Goal: Find specific page/section: Find specific page/section

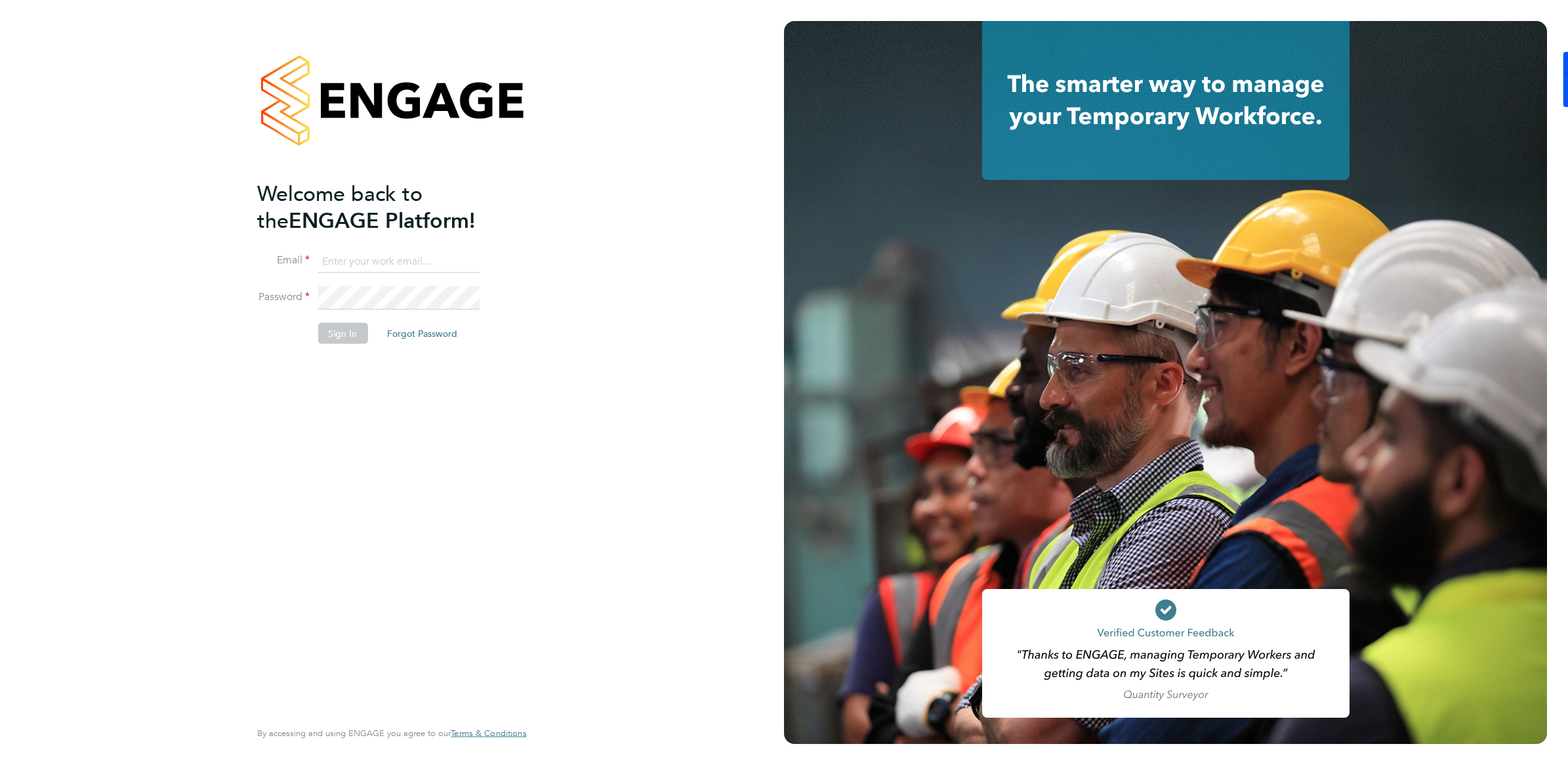
type input "william.heath@ganymedesolutions.co.uk"
click at [343, 342] on button "Sign In" at bounding box center [343, 334] width 50 height 21
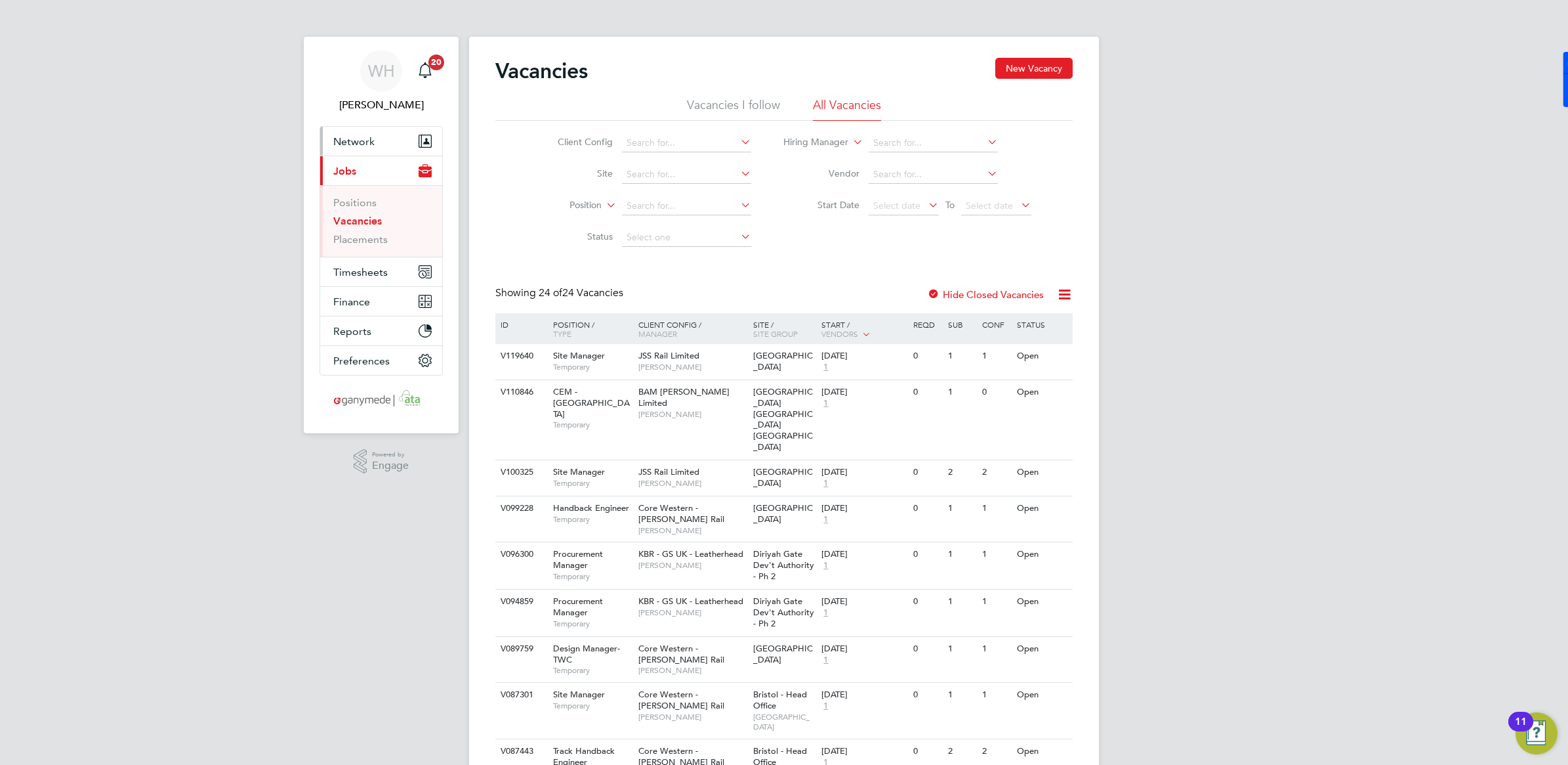
click at [355, 142] on span "Network" at bounding box center [354, 142] width 41 height 13
click at [358, 227] on link "Workers" at bounding box center [353, 228] width 40 height 13
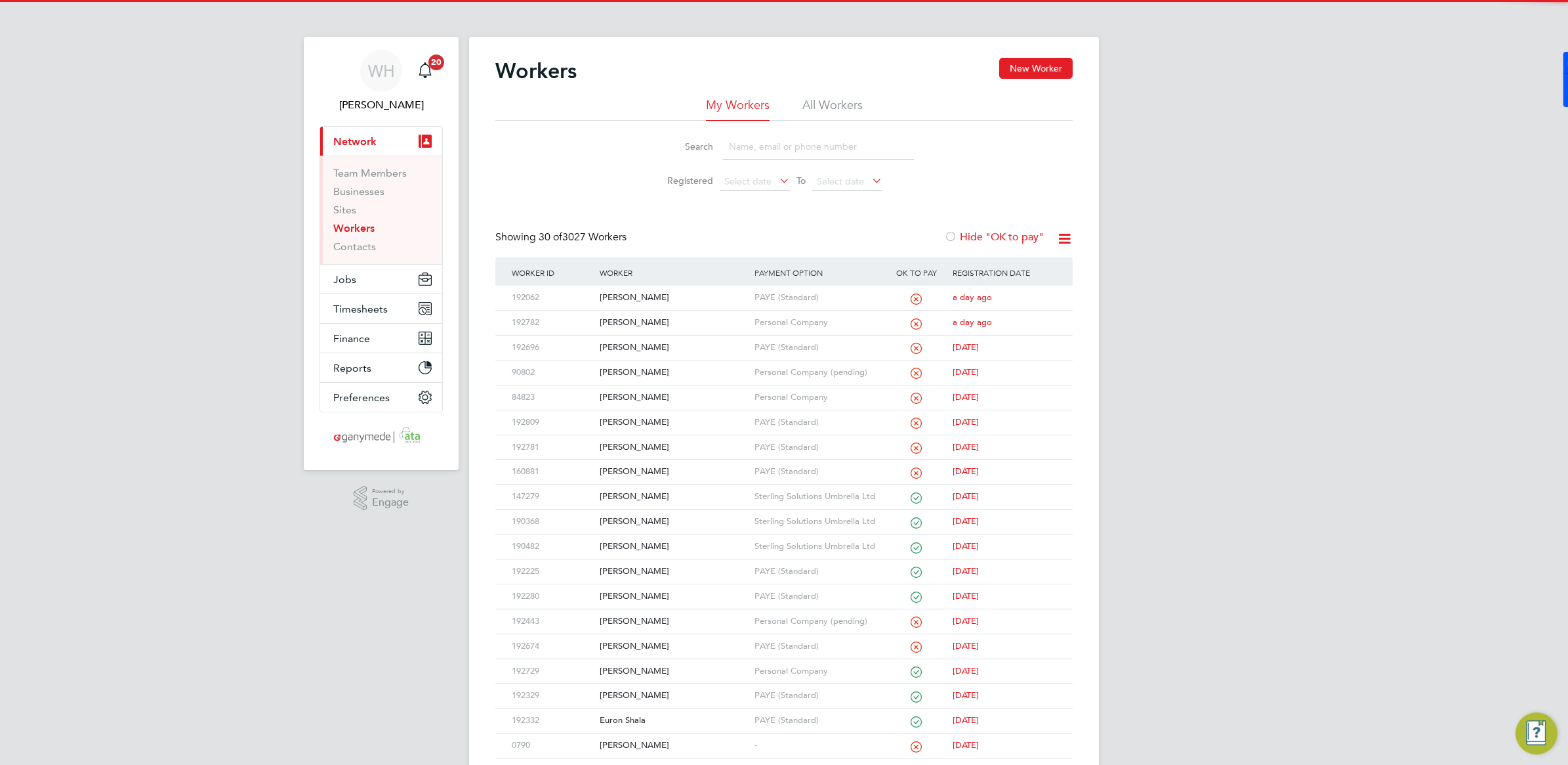
click at [733, 149] on input at bounding box center [818, 147] width 192 height 26
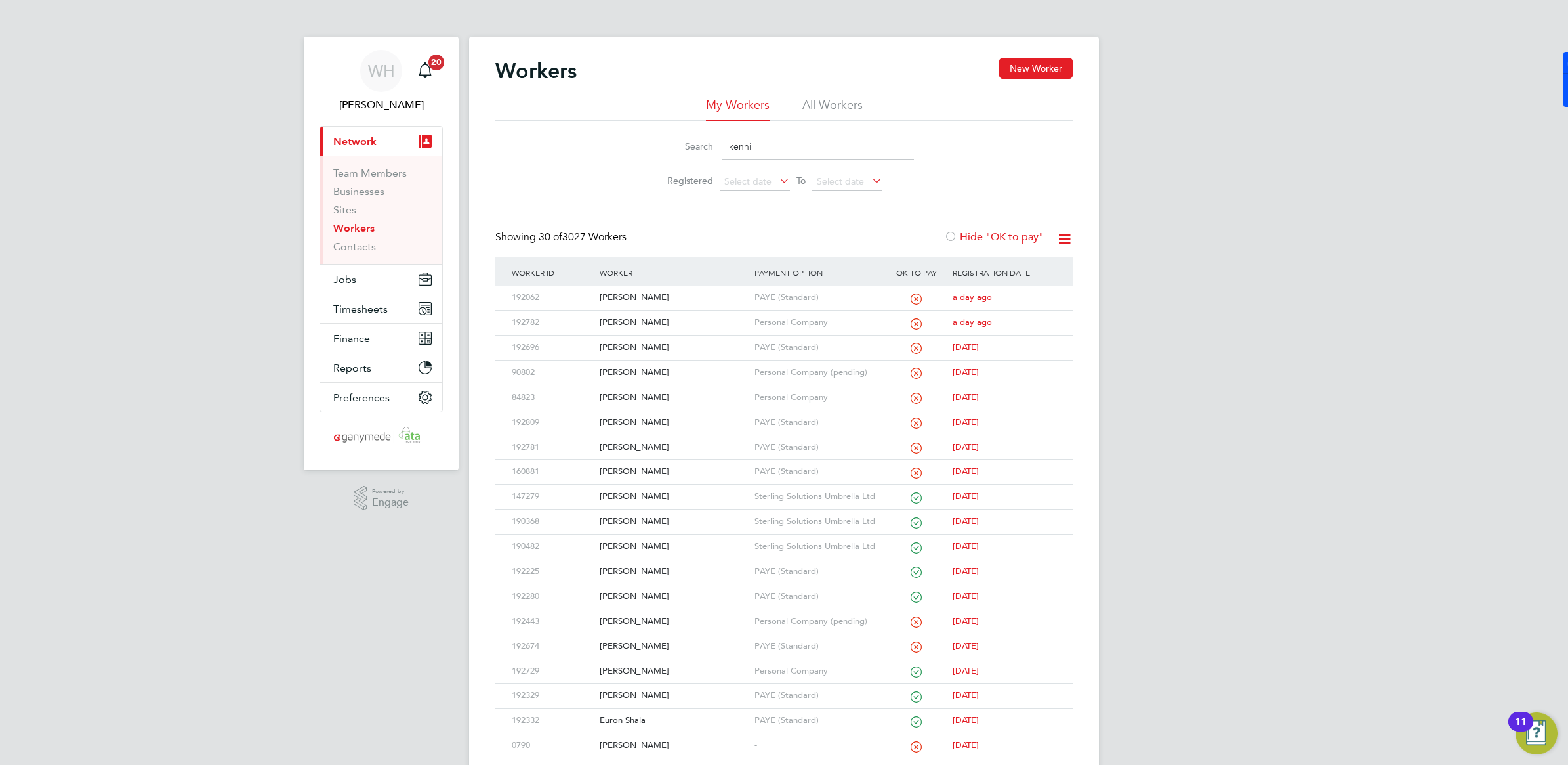
type input "kennie"
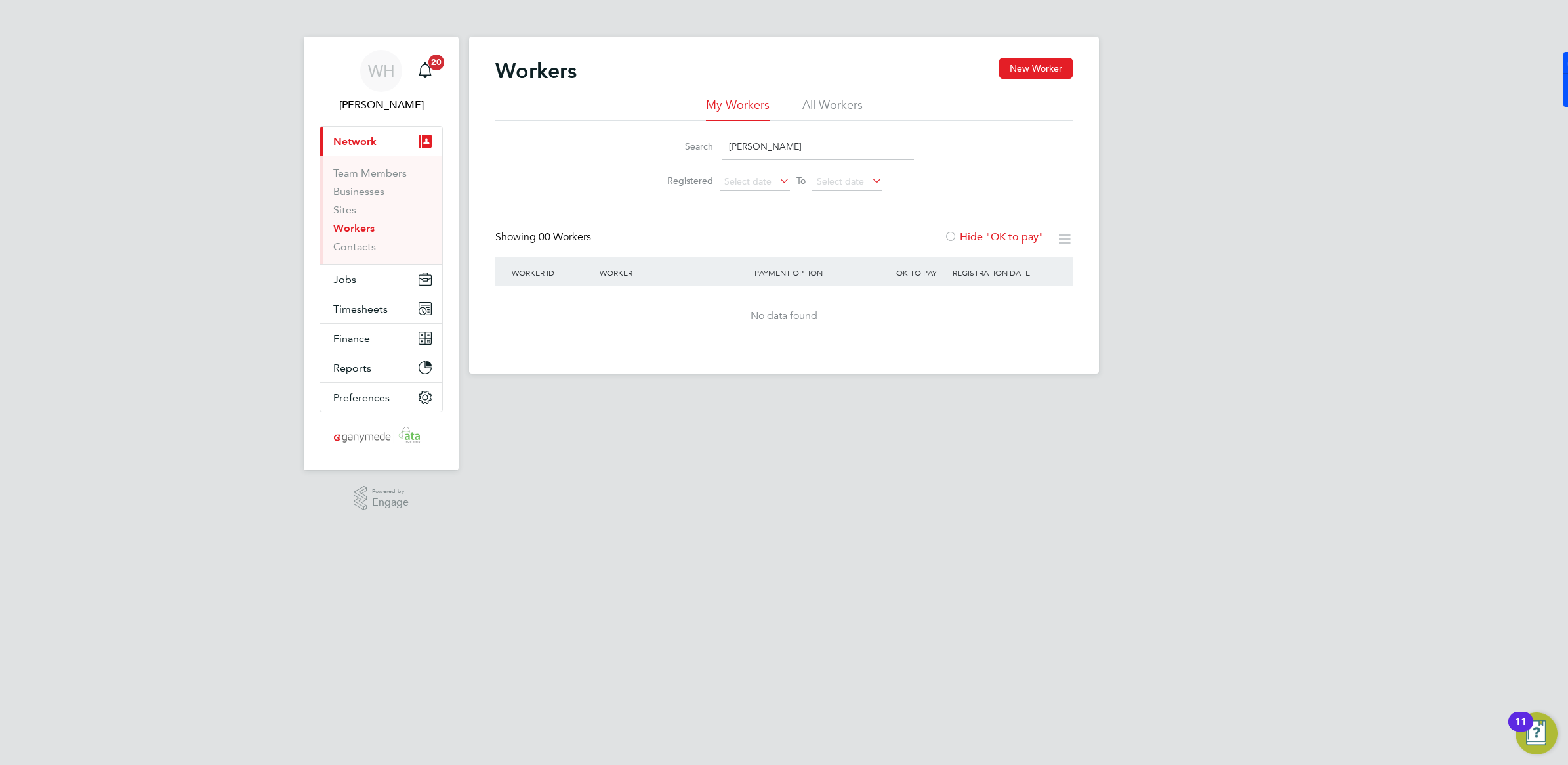
drag, startPoint x: 769, startPoint y: 149, endPoint x: 673, endPoint y: 146, distance: 96.0
click at [673, 146] on div "Search kennie" at bounding box center [784, 147] width 260 height 26
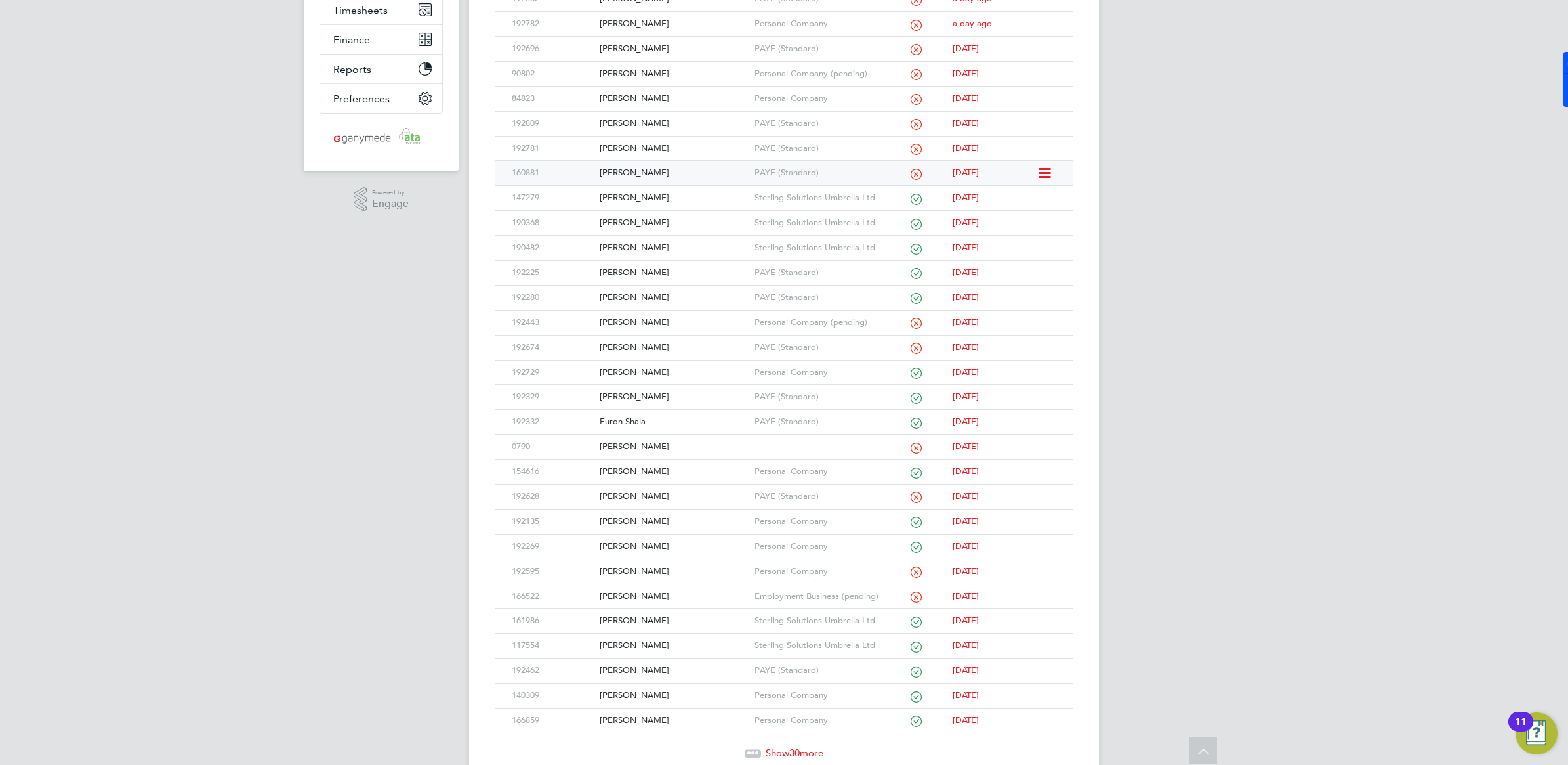
scroll to position [328, 0]
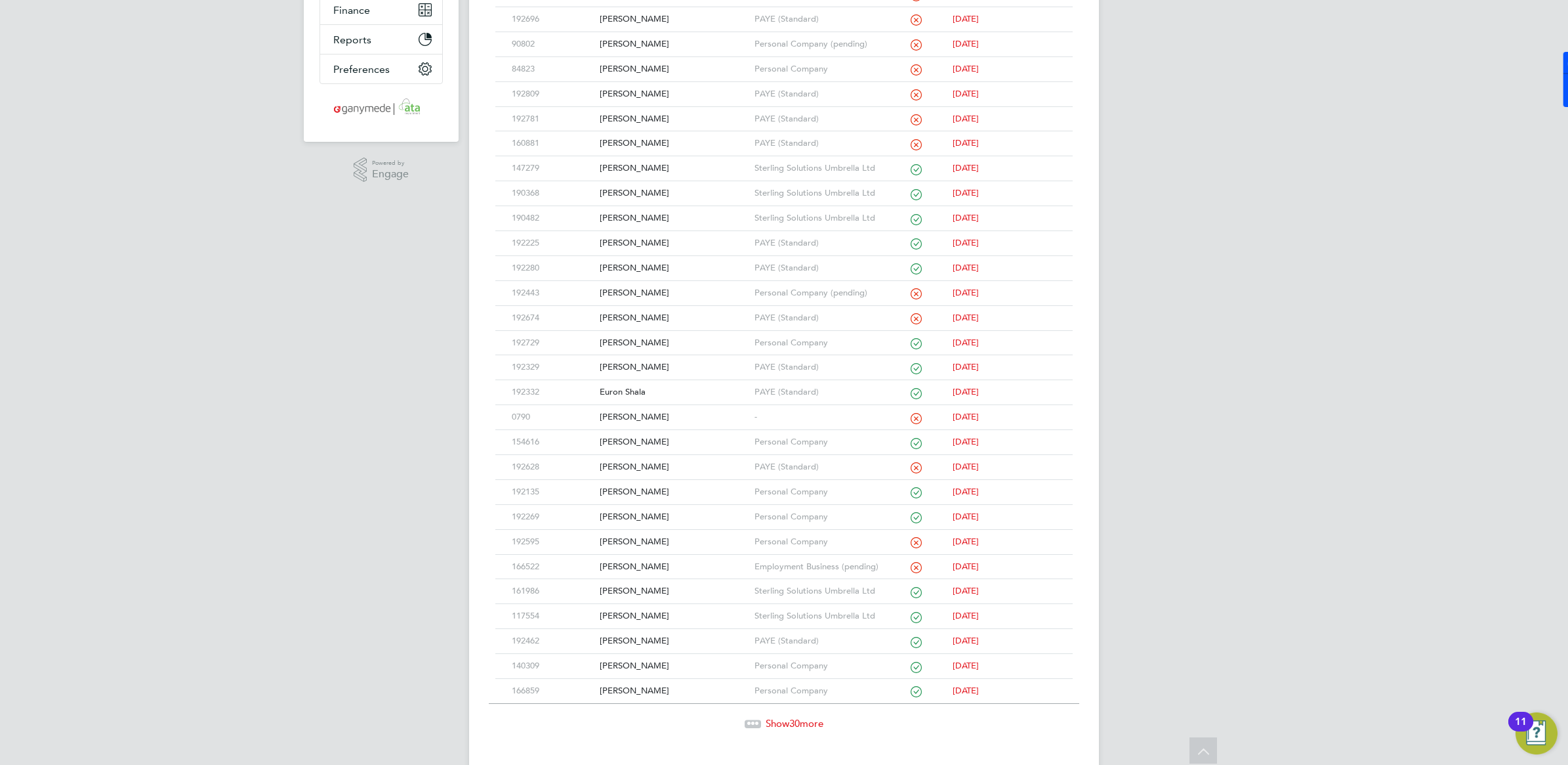
click at [794, 730] on span "30" at bounding box center [794, 723] width 11 height 13
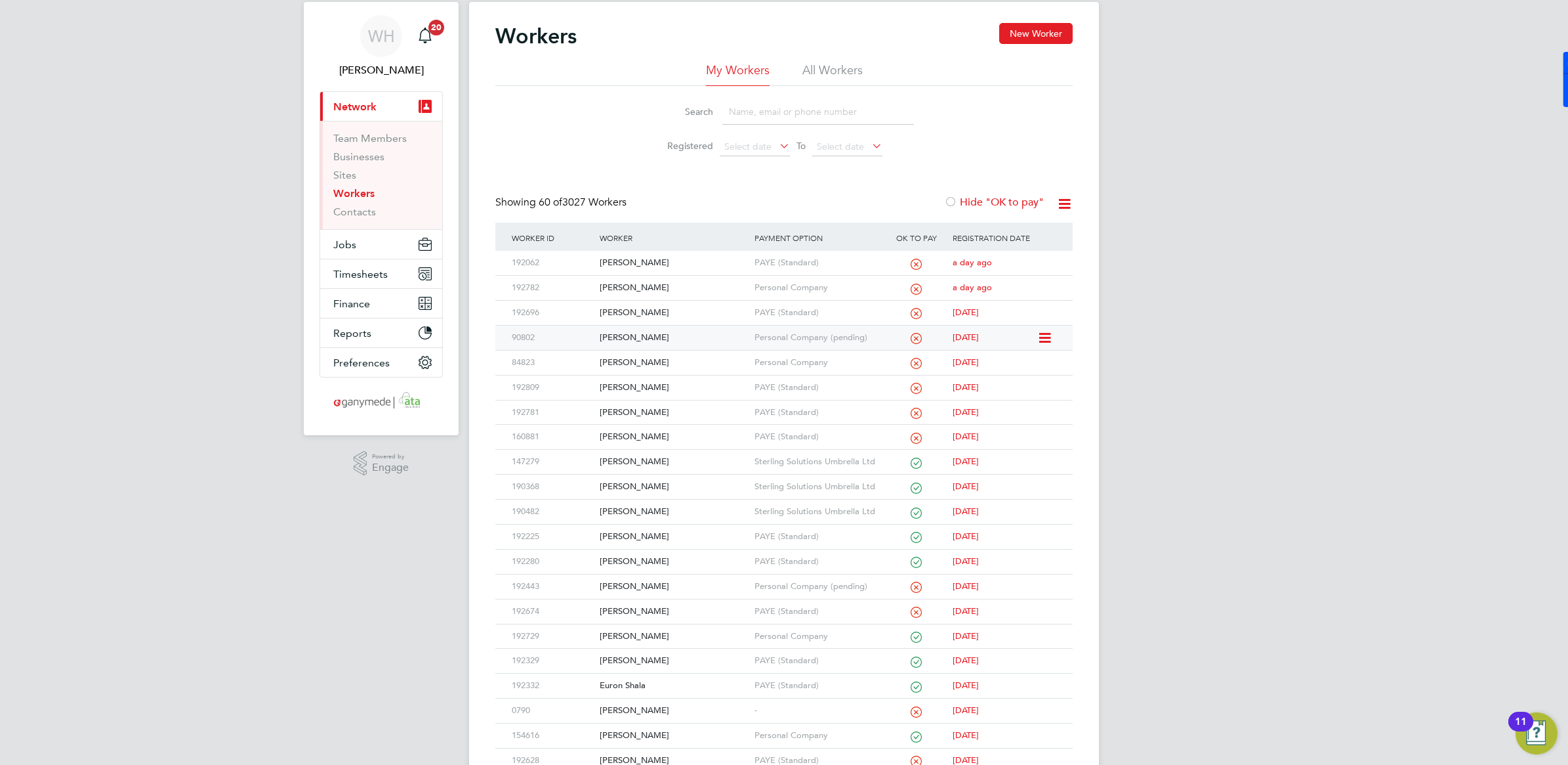
scroll to position [0, 0]
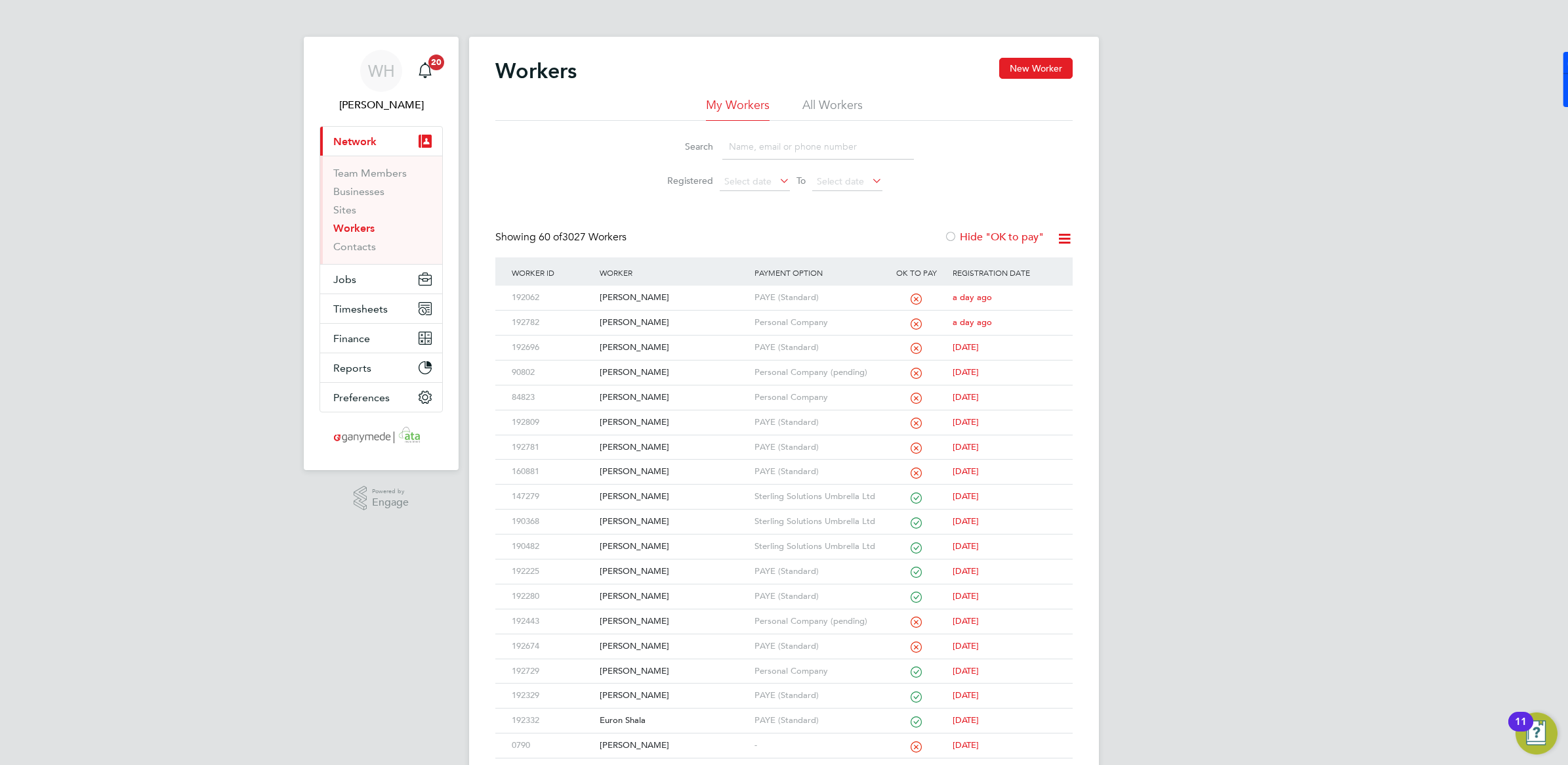
click at [769, 140] on input at bounding box center [818, 147] width 192 height 26
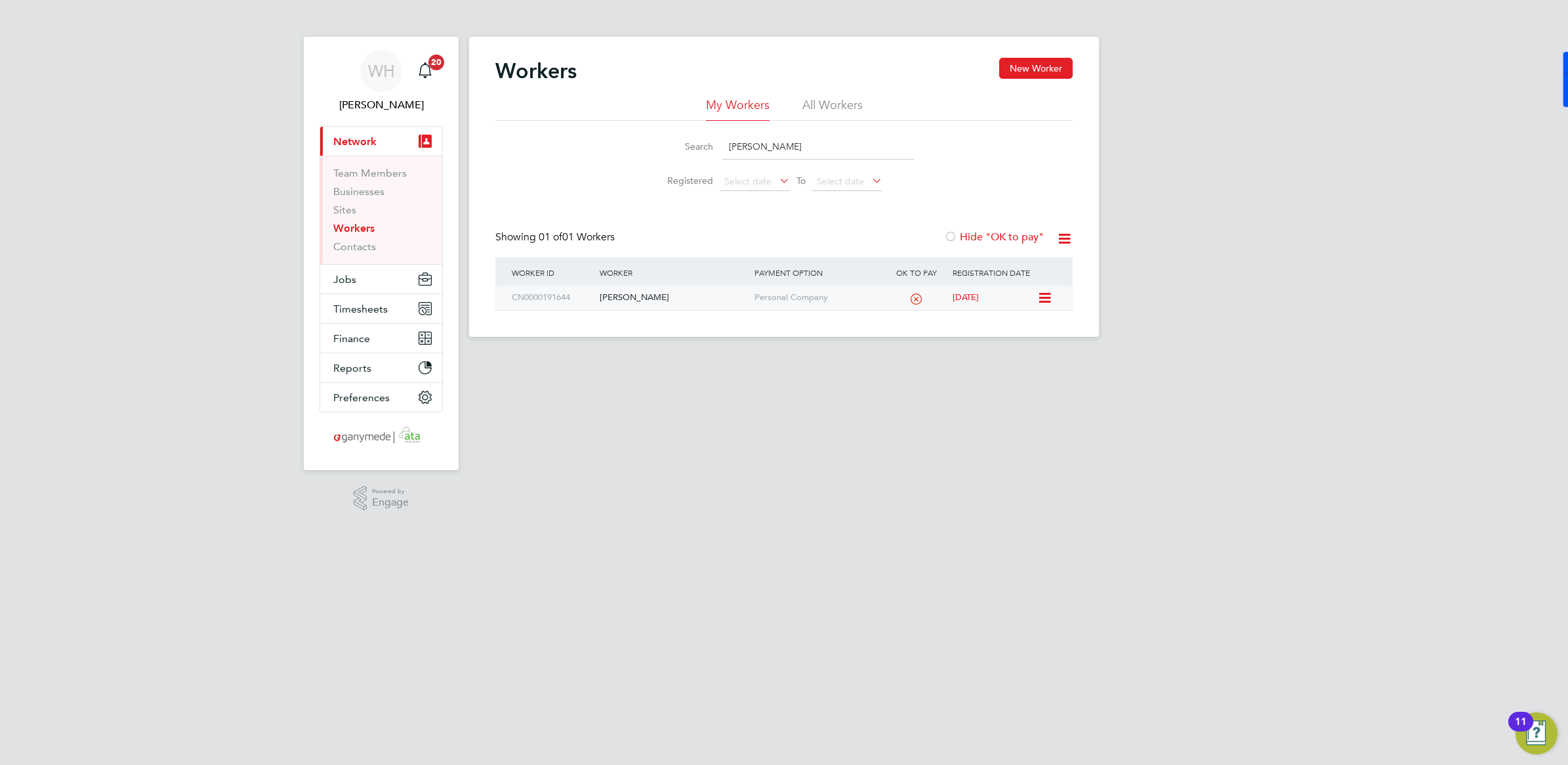
click at [608, 300] on div "[PERSON_NAME]" at bounding box center [673, 298] width 154 height 24
click at [777, 134] on input "animashaun" at bounding box center [818, 147] width 192 height 26
drag, startPoint x: 735, startPoint y: 142, endPoint x: 699, endPoint y: 146, distance: 36.2
click at [699, 146] on div "Search animashaun" at bounding box center [784, 147] width 260 height 26
click at [699, 146] on label "Search" at bounding box center [683, 146] width 59 height 12
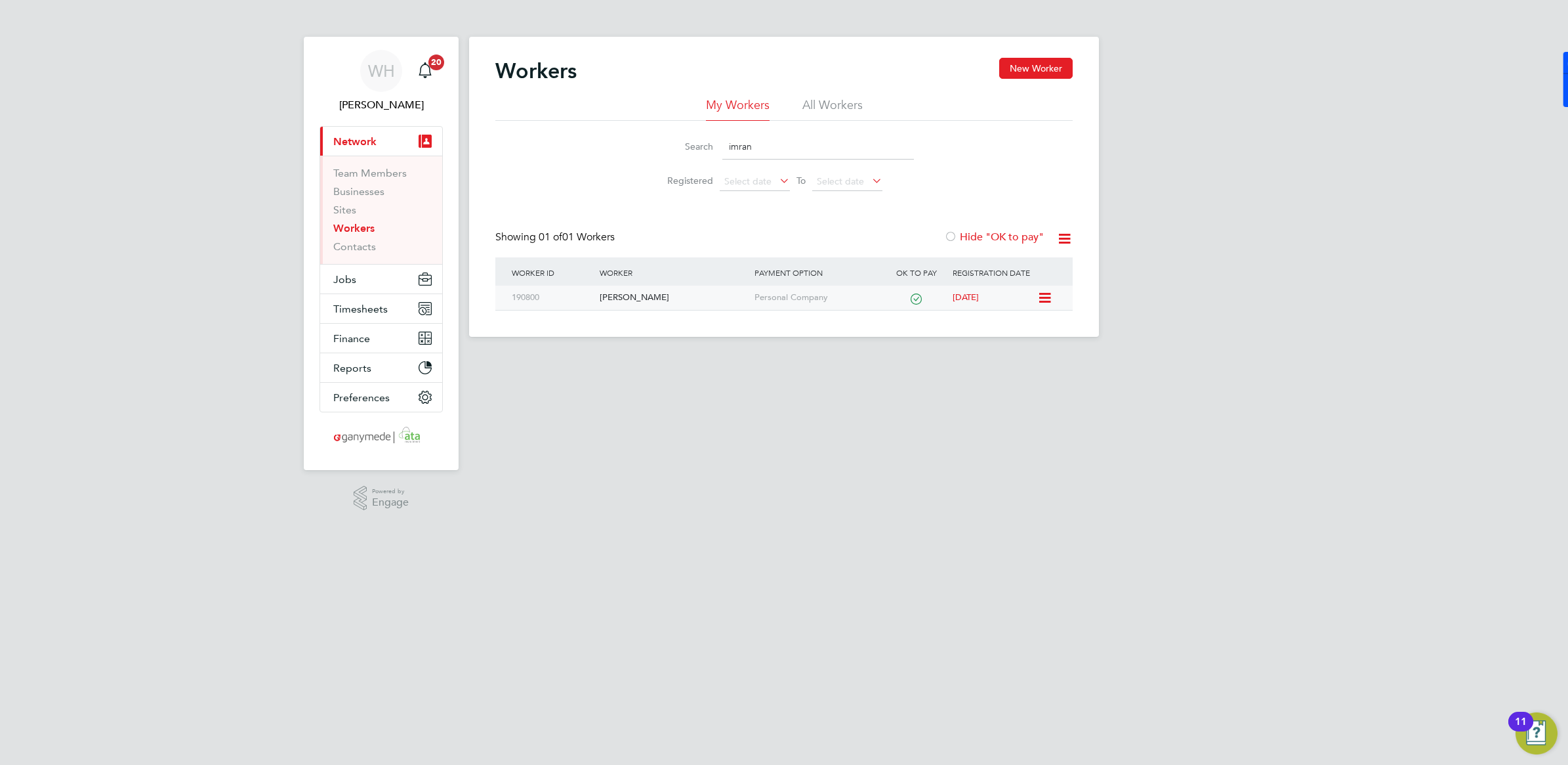
click at [636, 300] on div "Imran Arif" at bounding box center [673, 298] width 154 height 24
click at [729, 149] on input "imran" at bounding box center [818, 147] width 192 height 26
drag, startPoint x: 751, startPoint y: 142, endPoint x: 722, endPoint y: 147, distance: 29.4
click at [722, 147] on input "imran" at bounding box center [818, 147] width 192 height 26
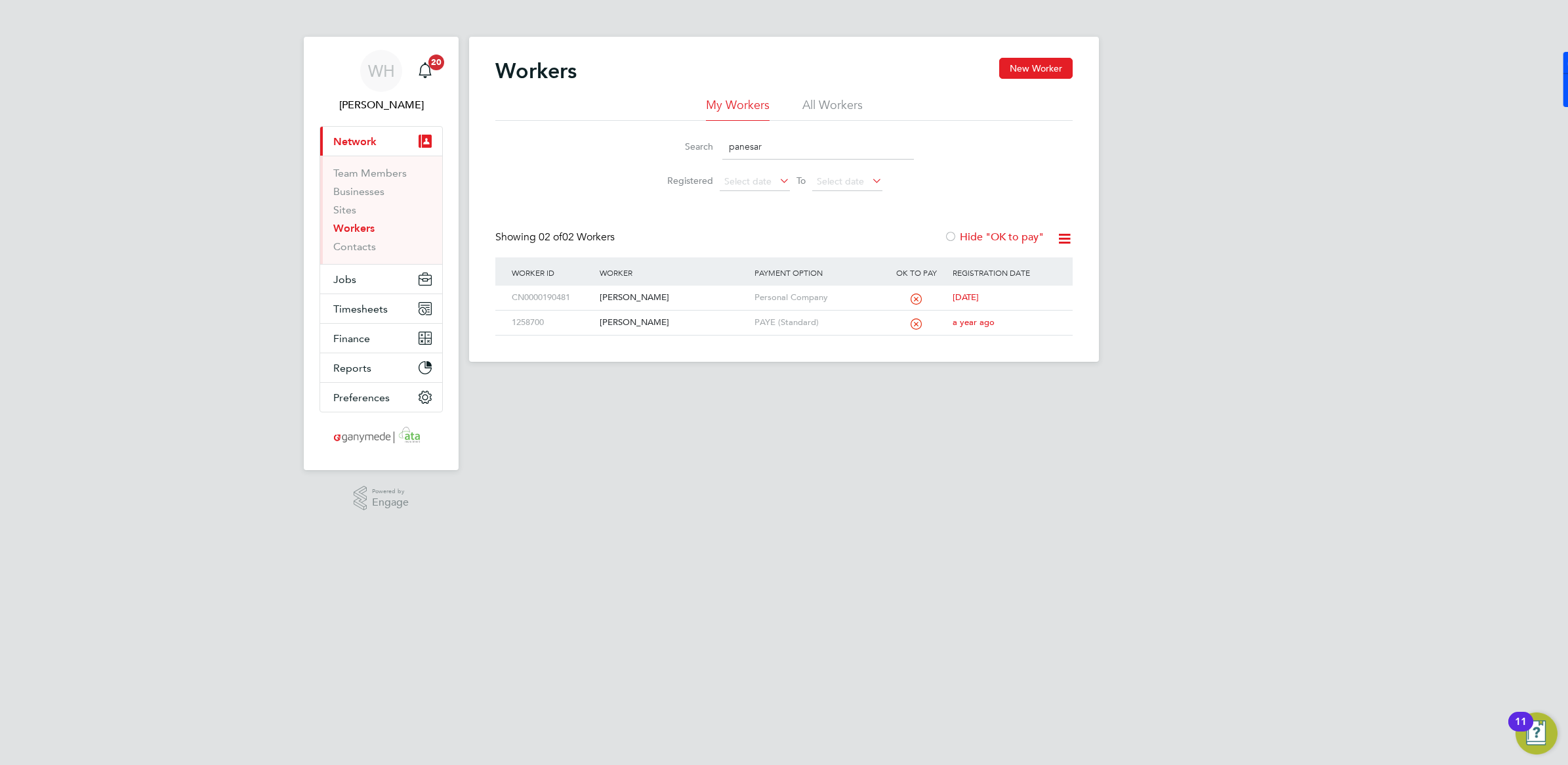
drag, startPoint x: 756, startPoint y: 152, endPoint x: 721, endPoint y: 152, distance: 35.0
click at [728, 152] on input "panesar" at bounding box center [818, 147] width 192 height 26
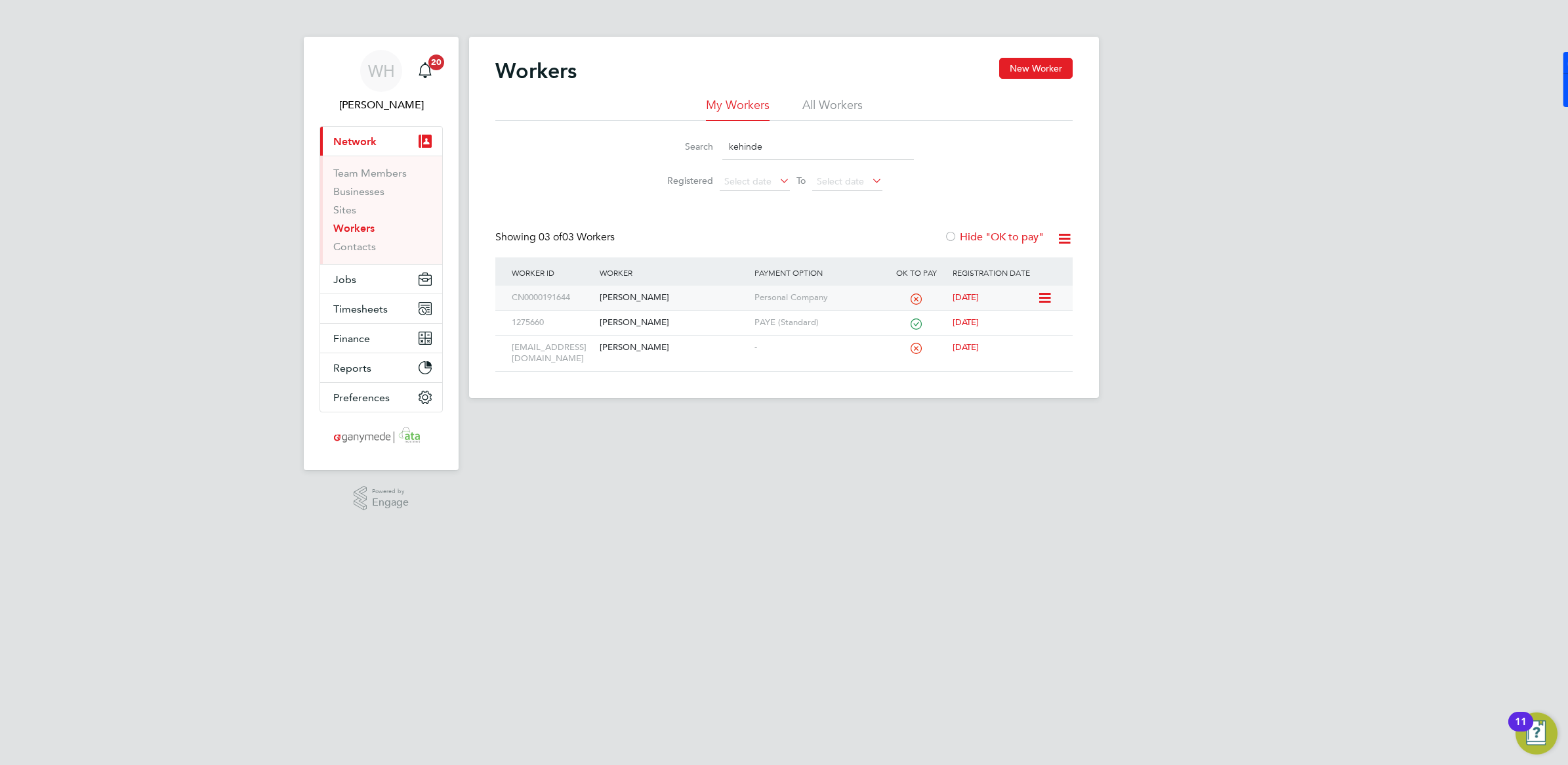
type input "kehinde"
click at [614, 300] on div "[PERSON_NAME]" at bounding box center [673, 298] width 154 height 24
click at [715, 148] on div "Search kehinde" at bounding box center [784, 147] width 260 height 26
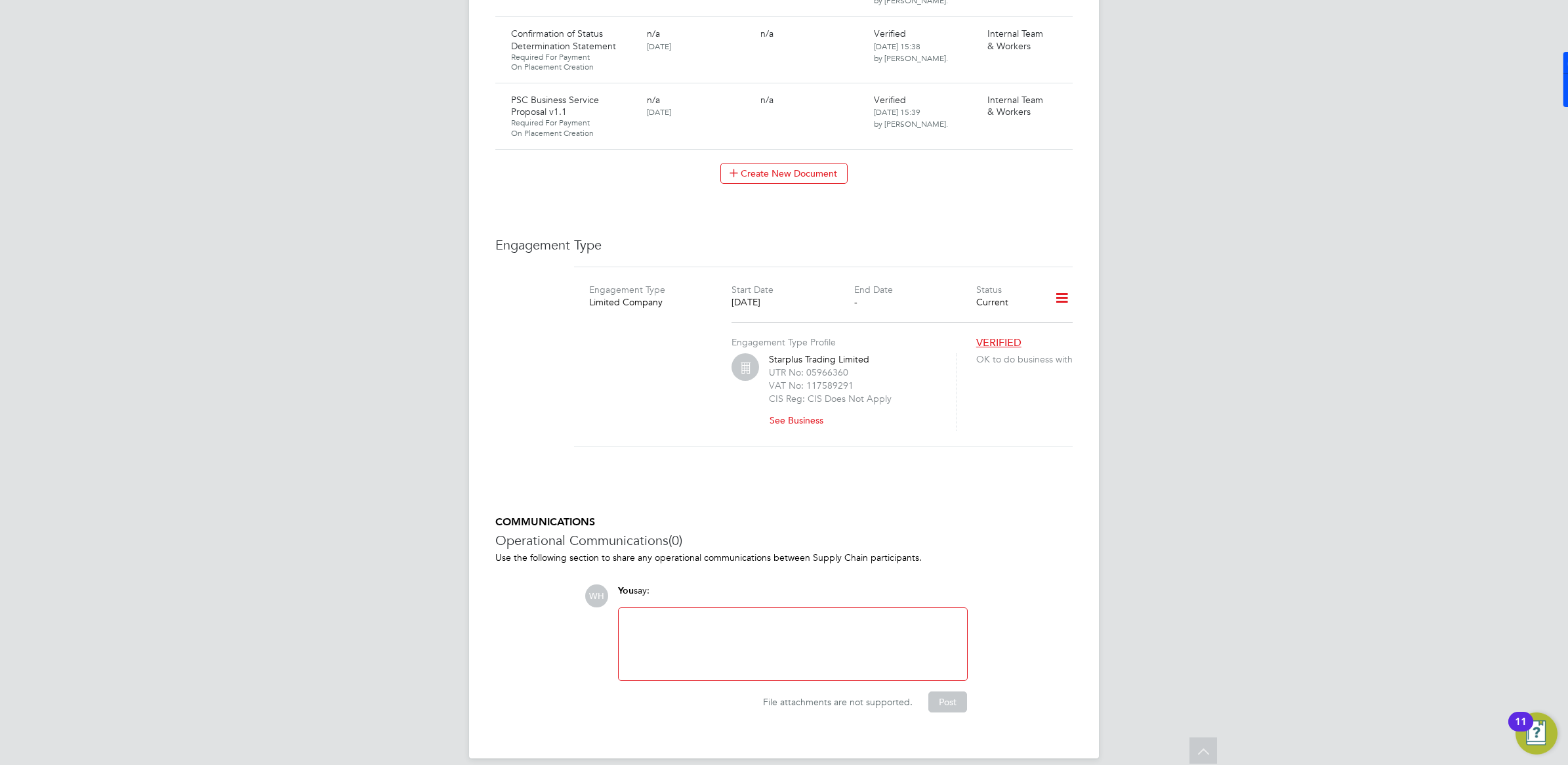
scroll to position [1655, 0]
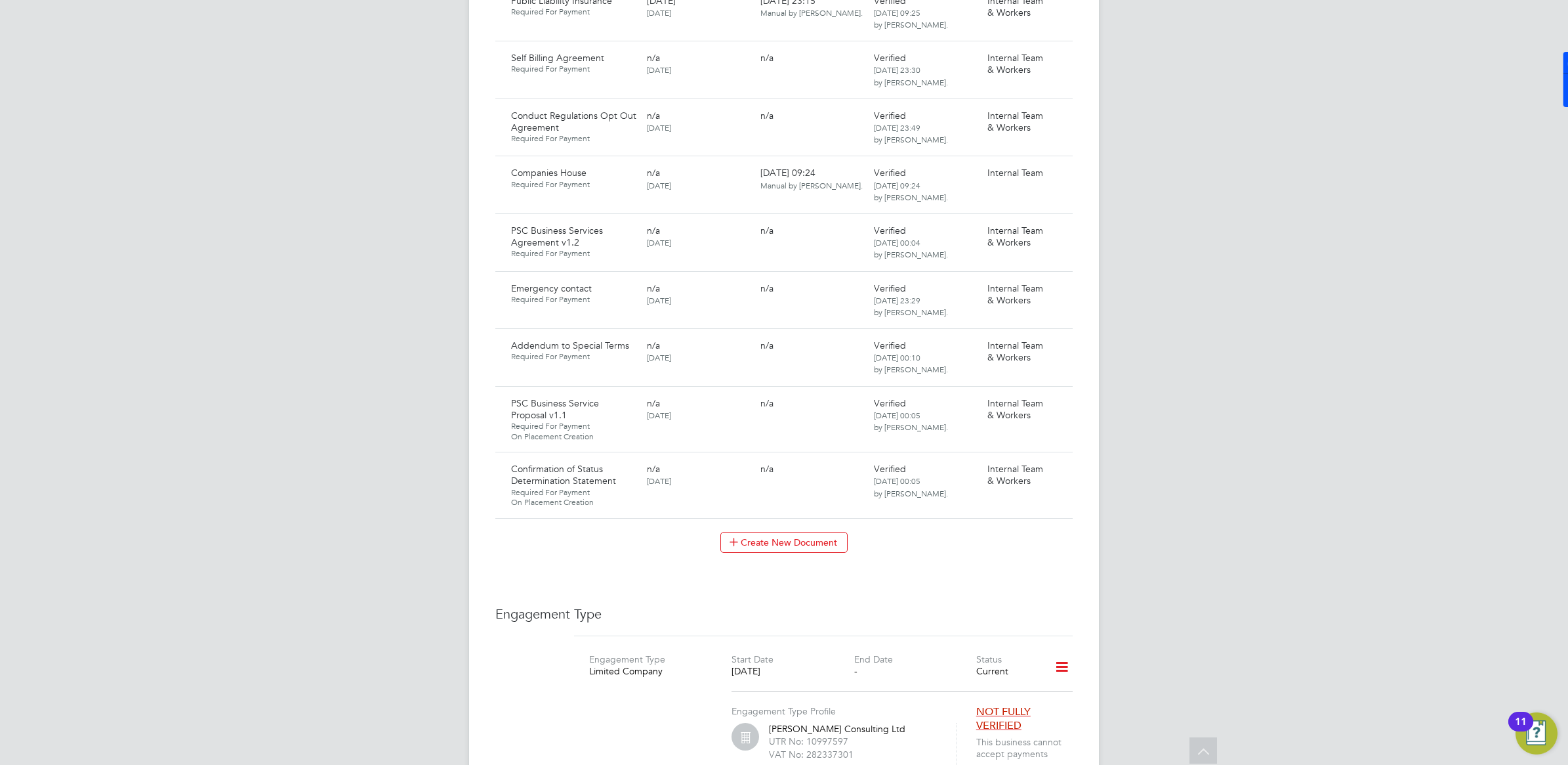
scroll to position [1714, 0]
